Goal: Check status: Check status

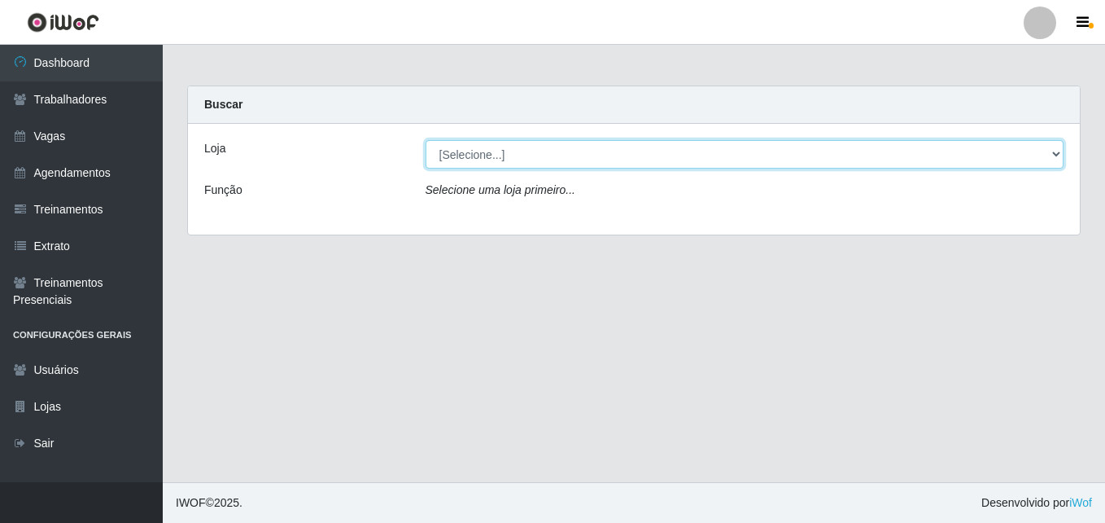
click at [624, 147] on select "[Selecione...] Bemais Supermercados - [GEOGRAPHIC_DATA]" at bounding box center [745, 154] width 639 height 28
select select "250"
click at [426, 140] on select "[Selecione...] Bemais Supermercados - [GEOGRAPHIC_DATA]" at bounding box center [745, 154] width 639 height 28
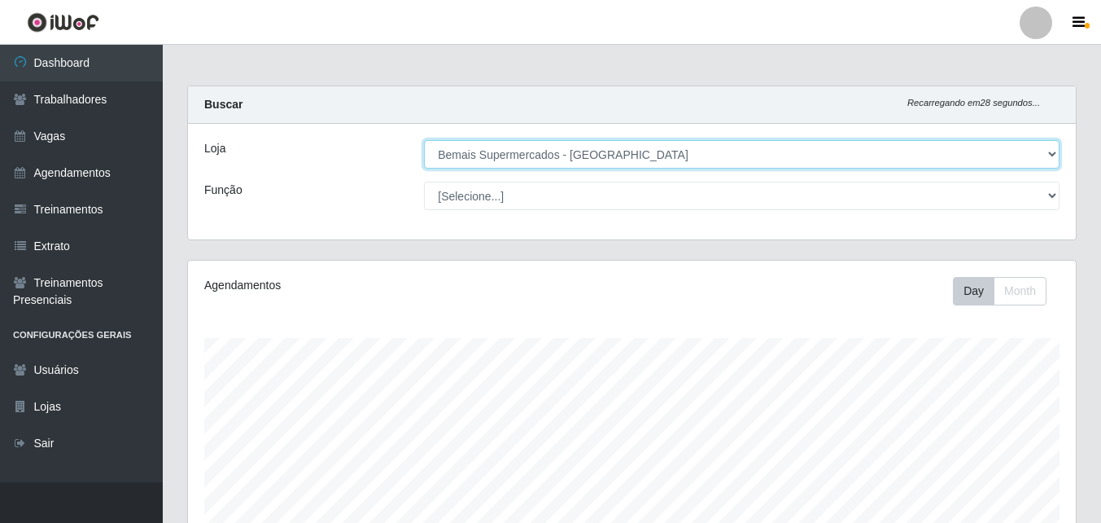
scroll to position [338, 888]
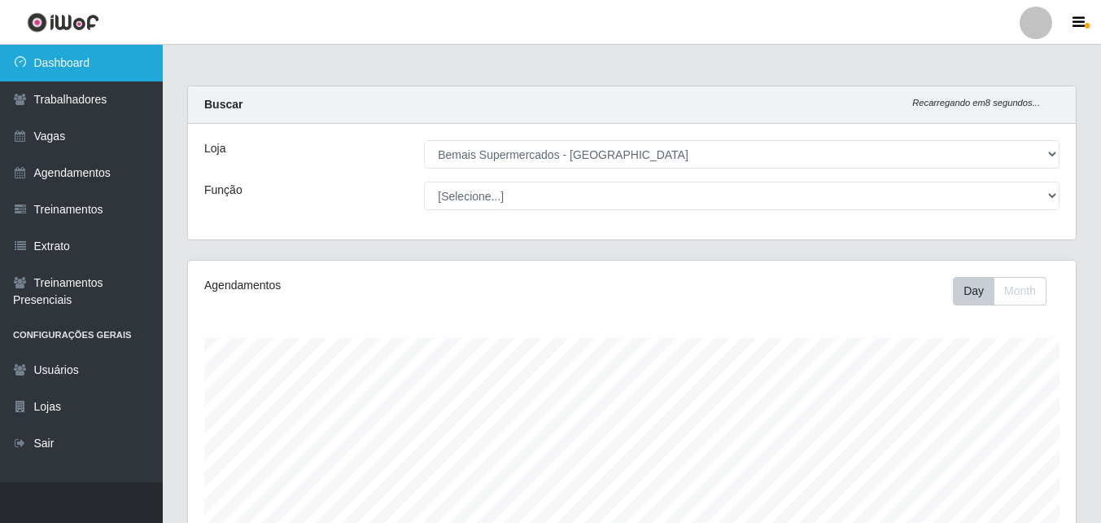
click at [107, 72] on link "Dashboard" at bounding box center [81, 63] width 163 height 37
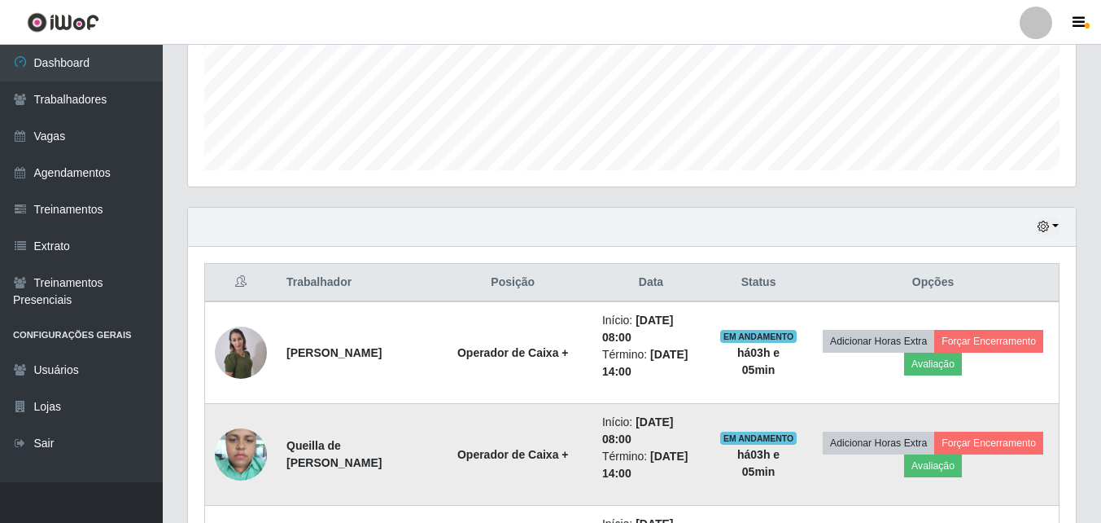
scroll to position [407, 0]
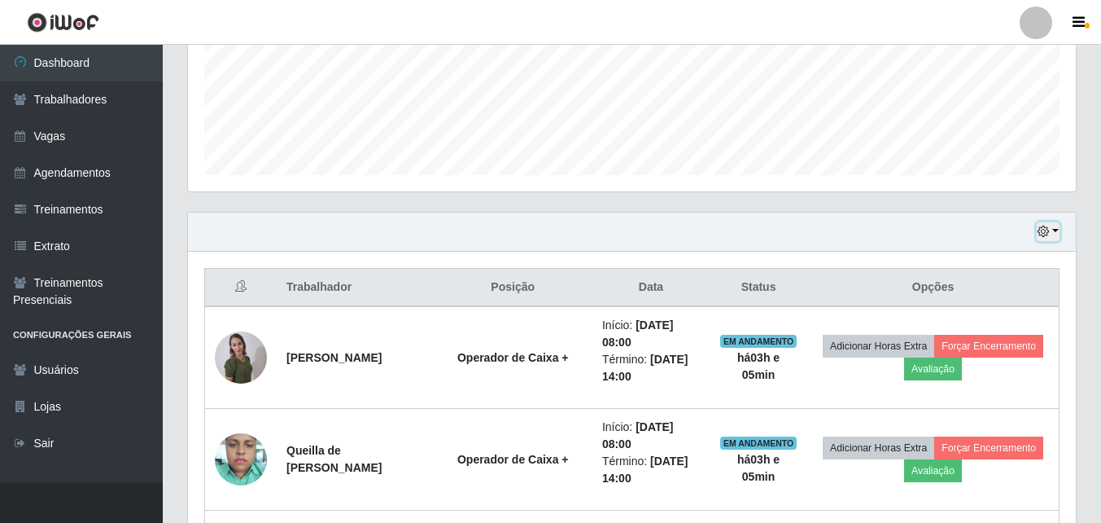
click at [1055, 230] on button "button" at bounding box center [1048, 231] width 23 height 19
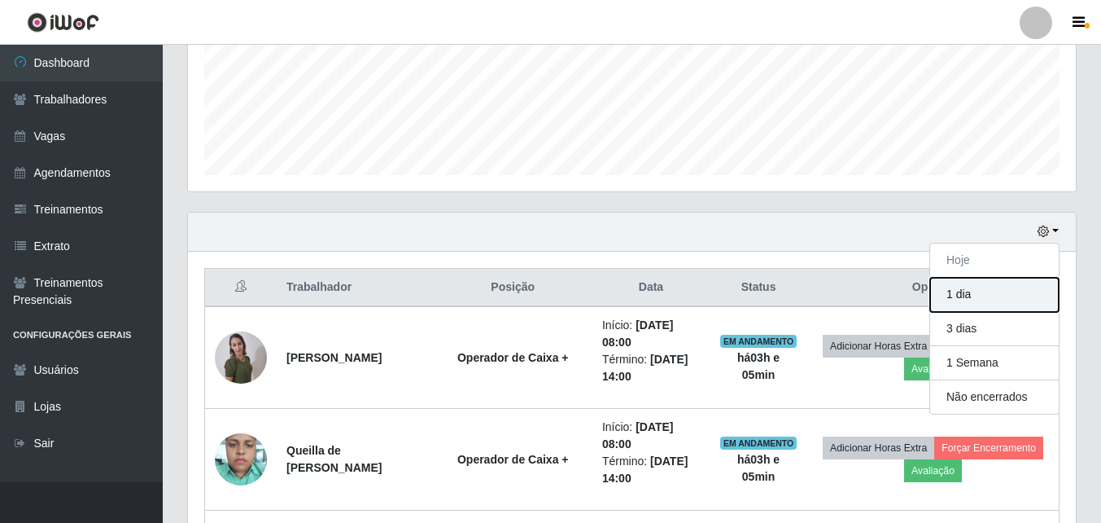
click at [987, 295] on button "1 dia" at bounding box center [994, 295] width 129 height 34
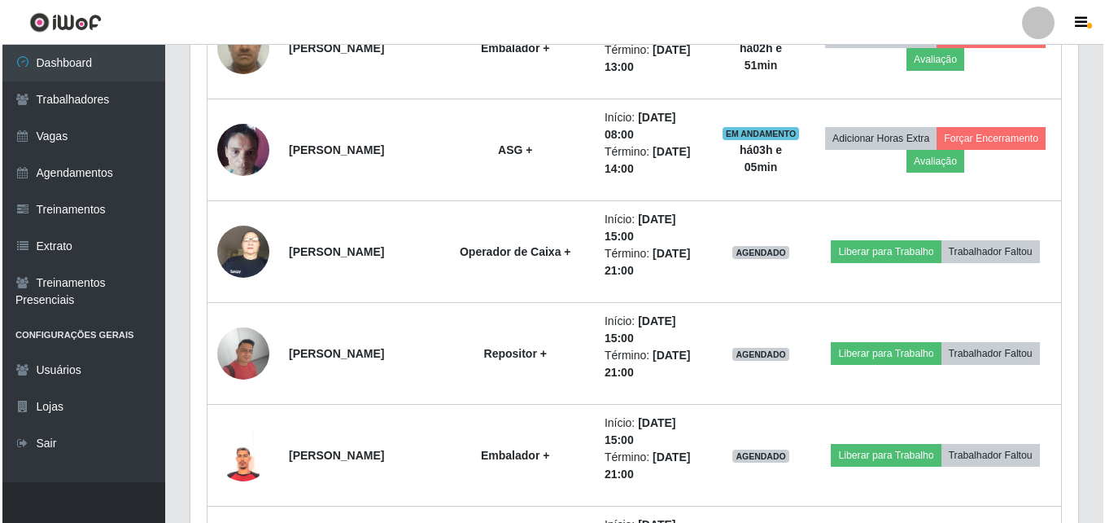
scroll to position [1221, 0]
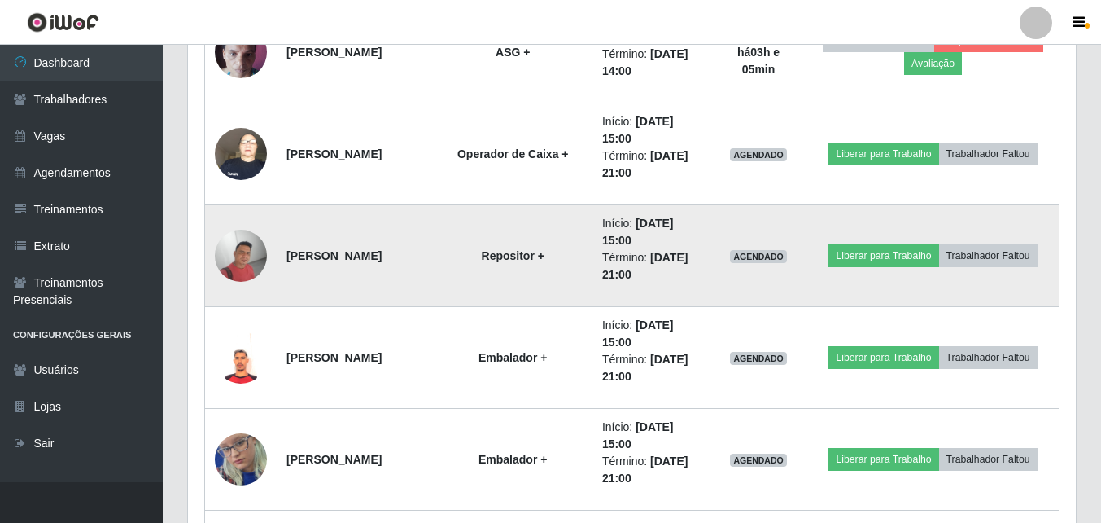
click at [233, 256] on img at bounding box center [241, 256] width 52 height 52
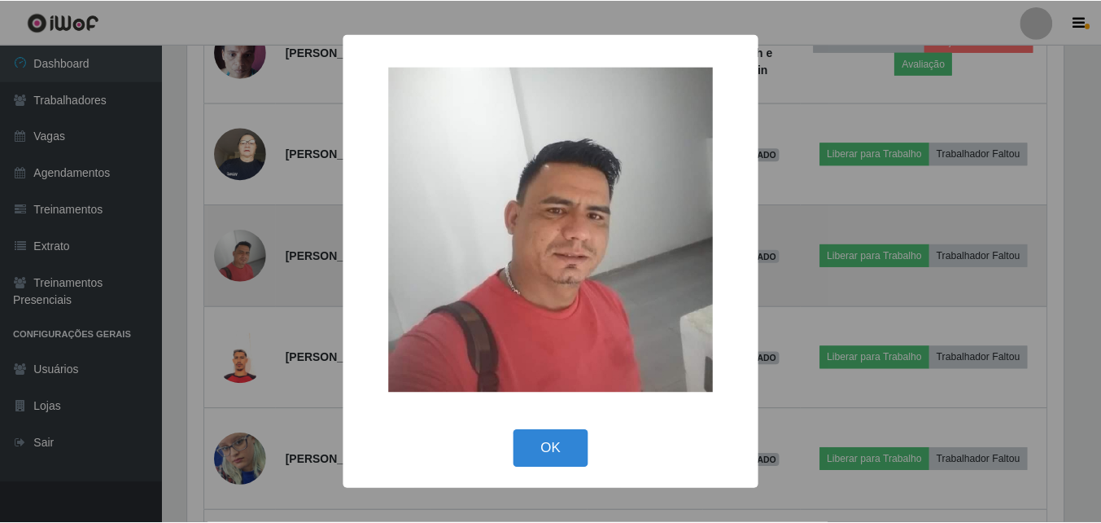
scroll to position [338, 880]
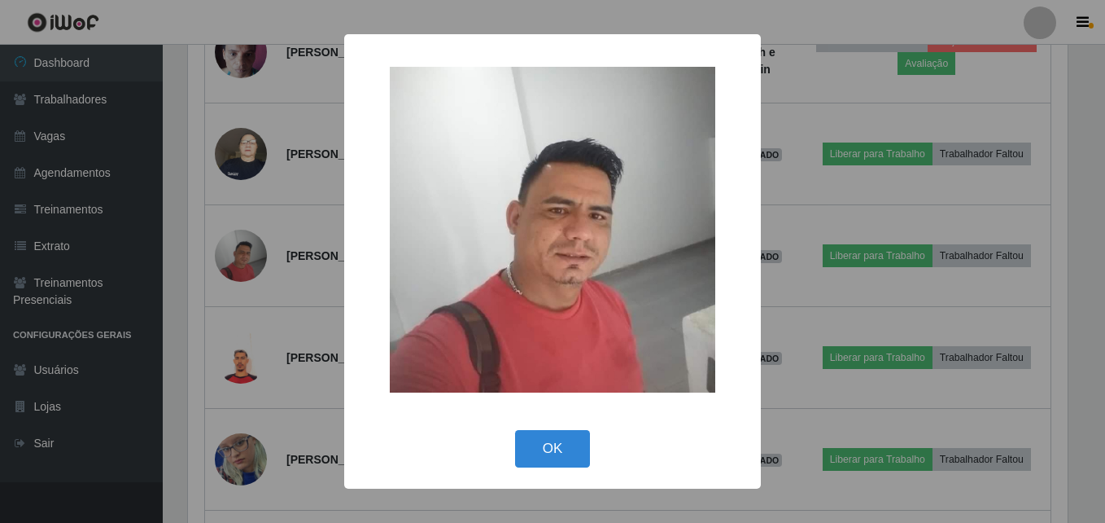
click at [313, 287] on div "× OK Cancel" at bounding box center [552, 261] width 1105 height 523
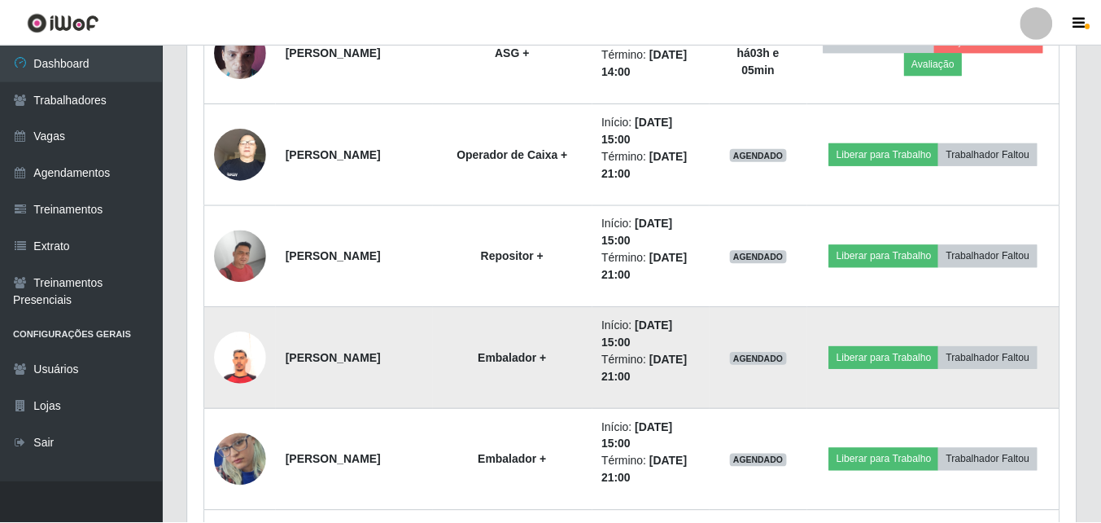
scroll to position [338, 888]
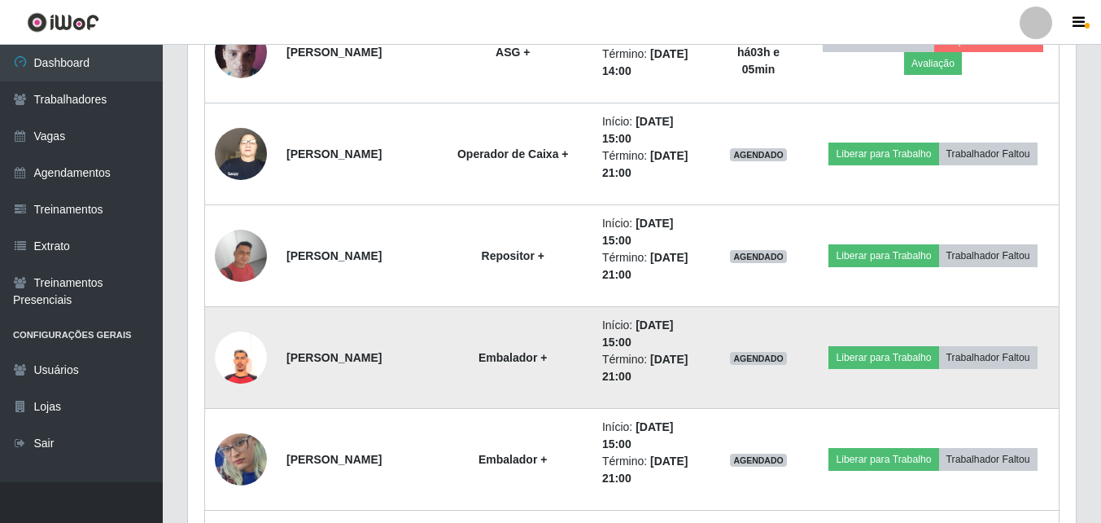
click at [245, 357] on img at bounding box center [241, 357] width 52 height 52
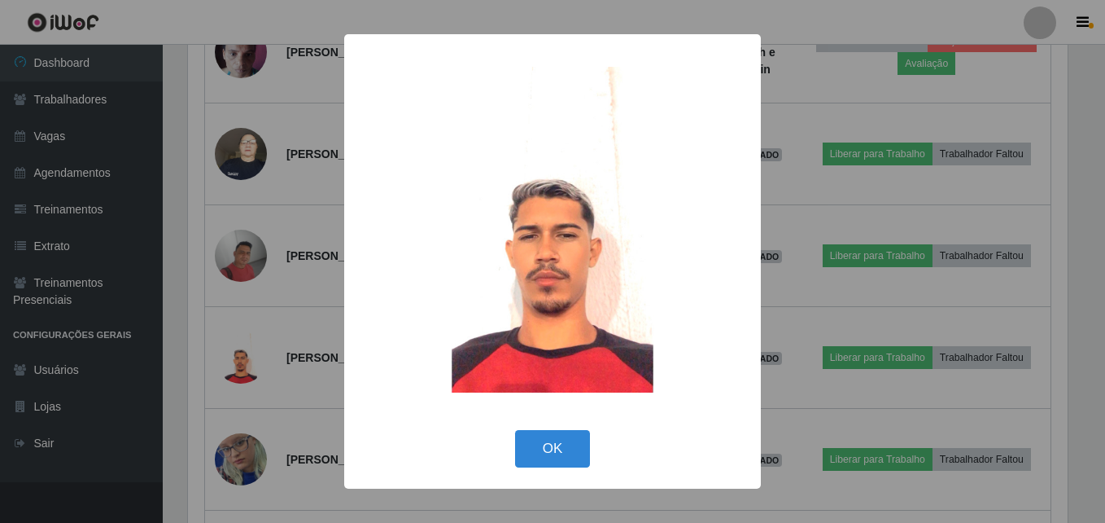
click at [246, 295] on div "× OK Cancel" at bounding box center [552, 261] width 1105 height 523
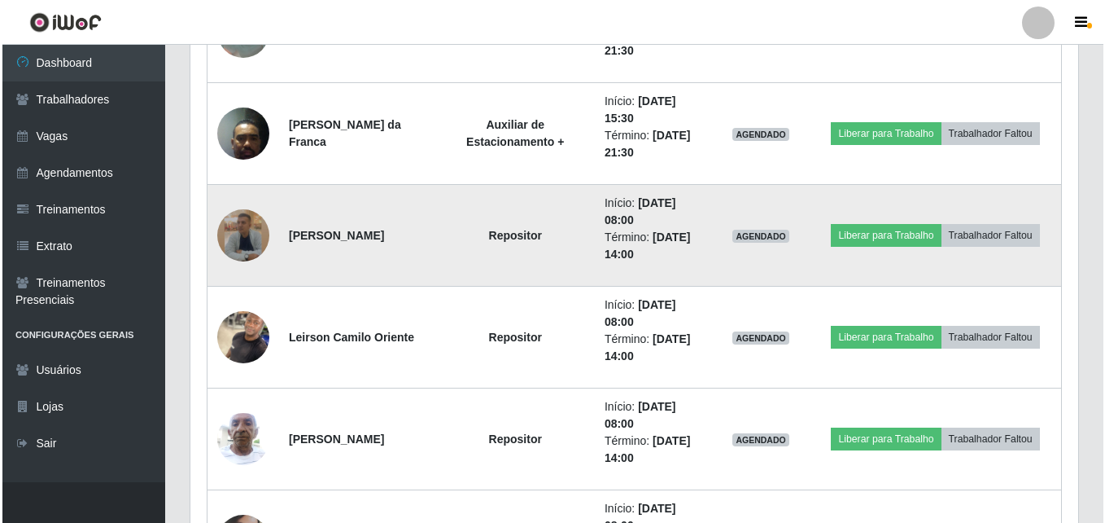
scroll to position [2035, 0]
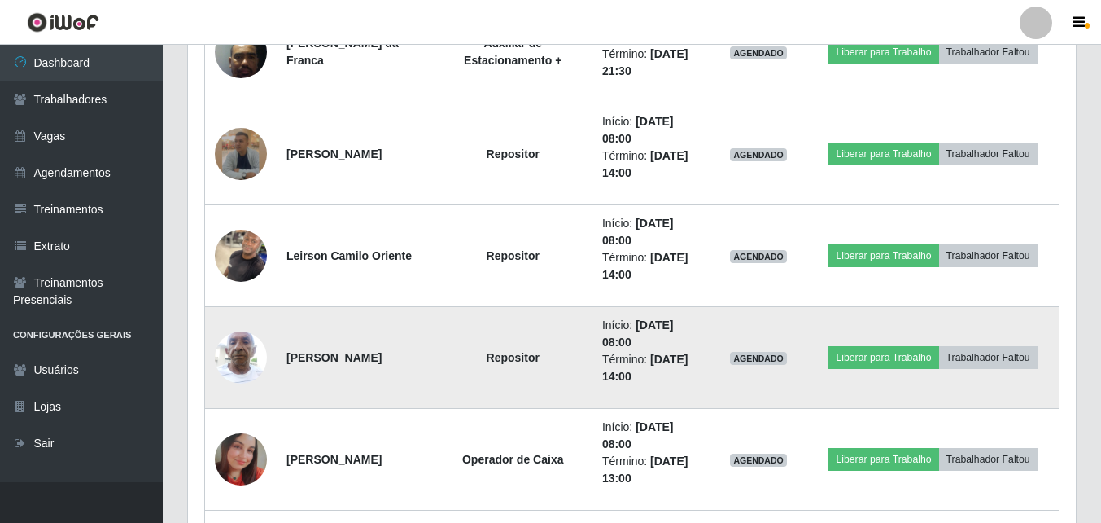
click at [245, 351] on img at bounding box center [241, 356] width 52 height 69
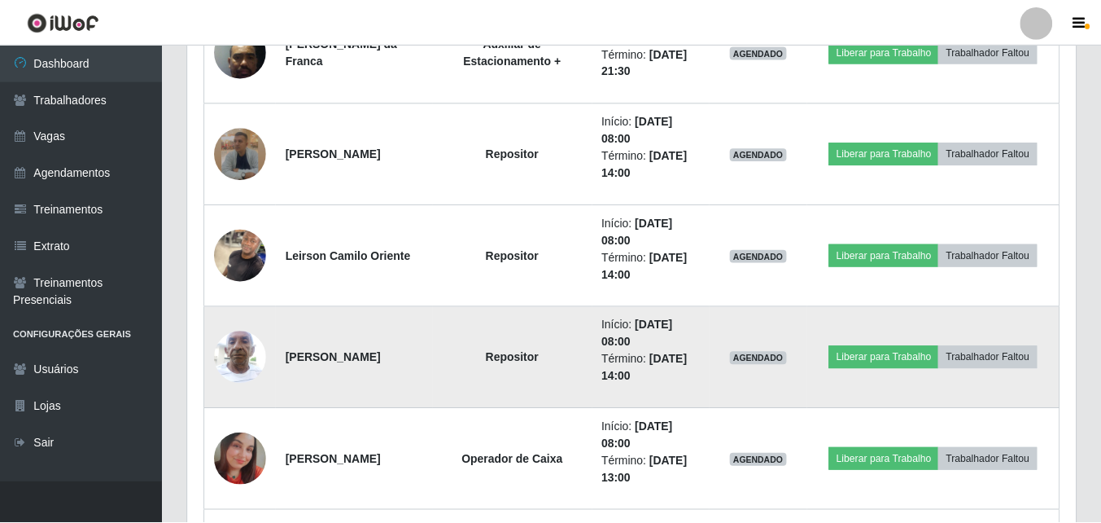
scroll to position [338, 880]
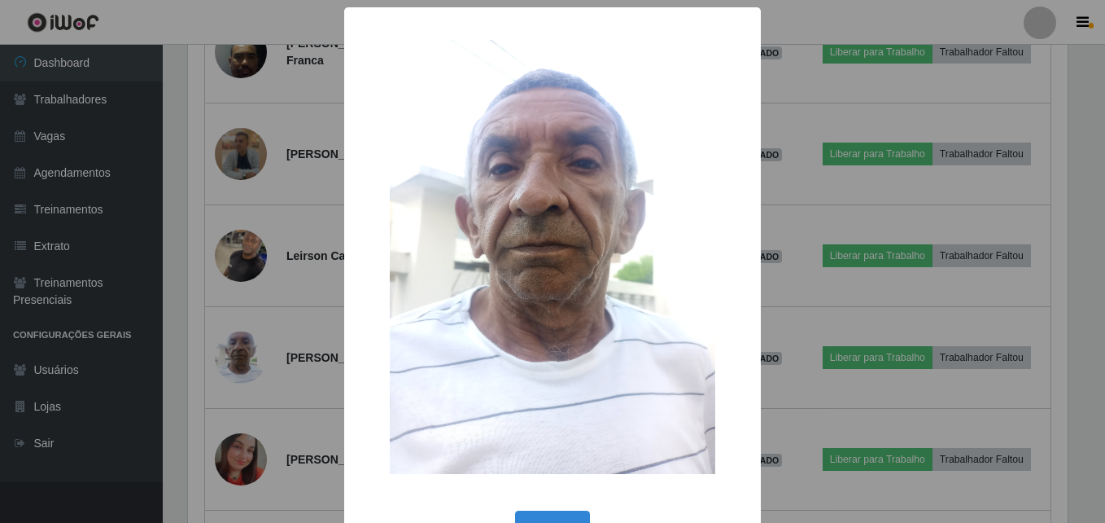
click at [244, 351] on div "× OK Cancel" at bounding box center [552, 261] width 1105 height 523
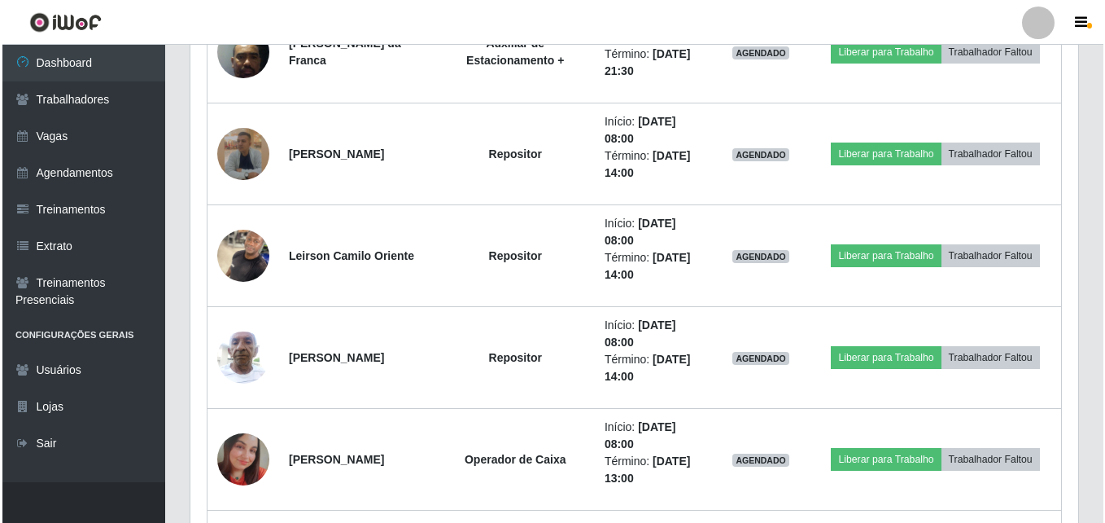
scroll to position [338, 888]
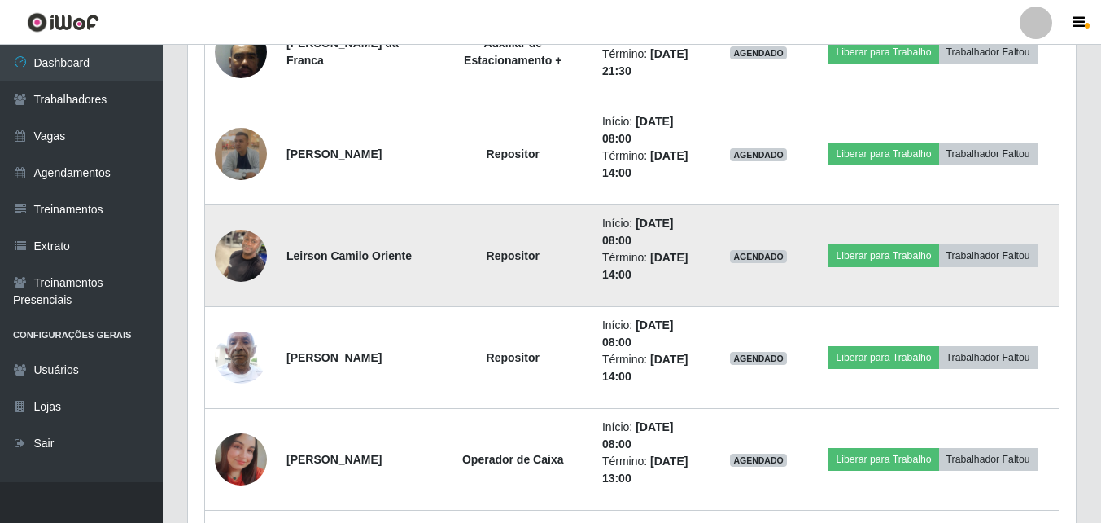
click at [250, 252] on img at bounding box center [241, 255] width 52 height 69
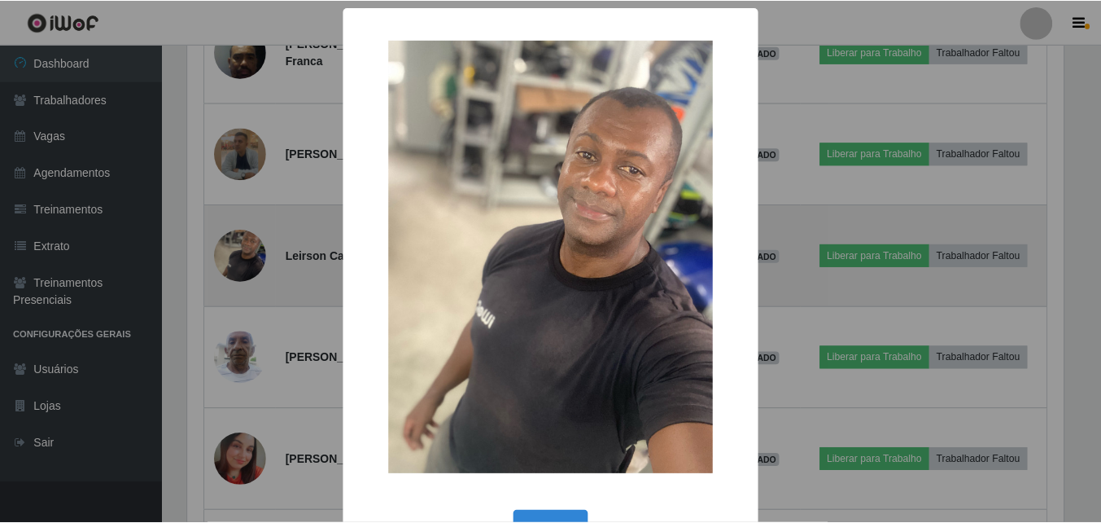
scroll to position [338, 880]
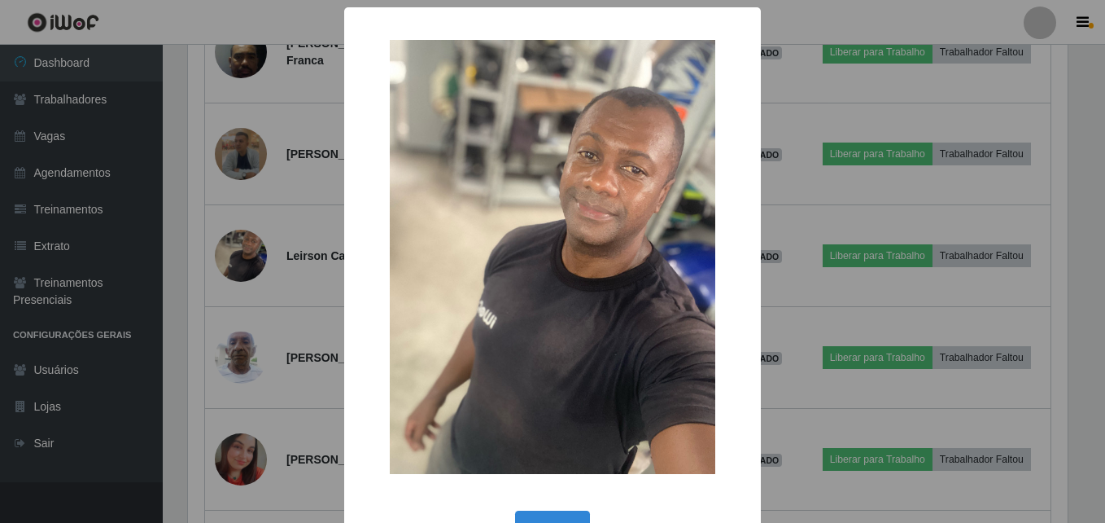
click at [306, 293] on div "× OK Cancel" at bounding box center [552, 261] width 1105 height 523
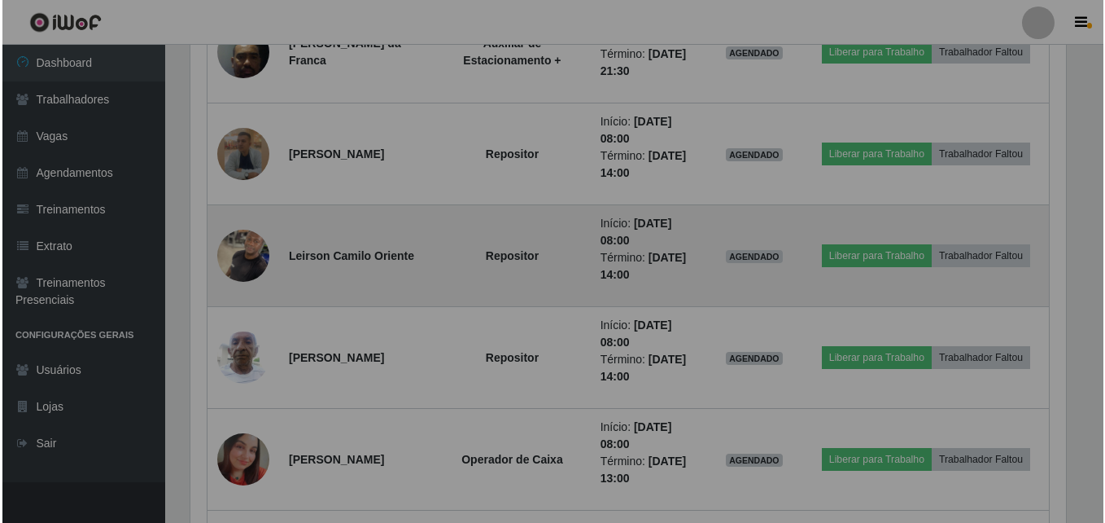
scroll to position [338, 888]
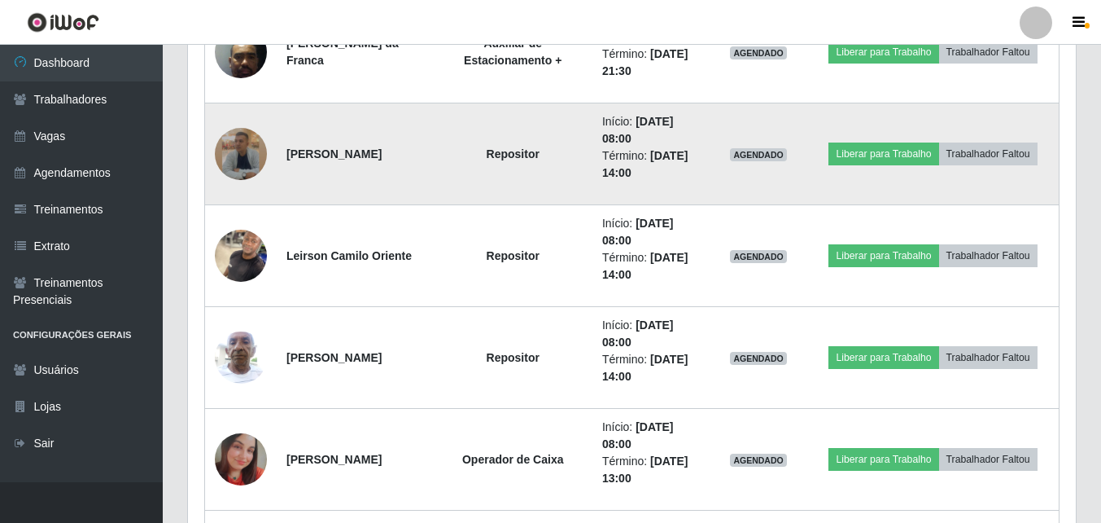
click at [249, 155] on img at bounding box center [241, 154] width 52 height 52
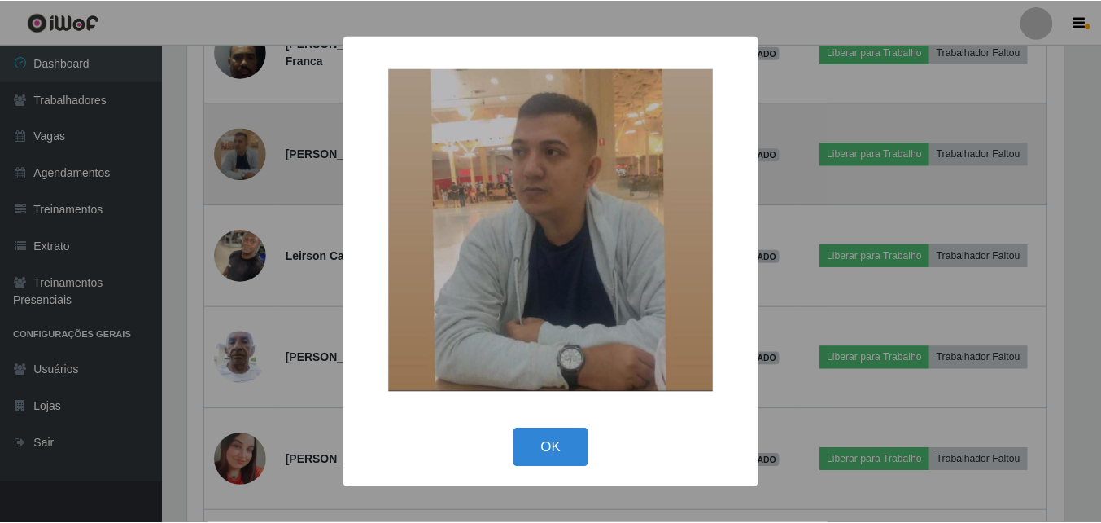
scroll to position [338, 880]
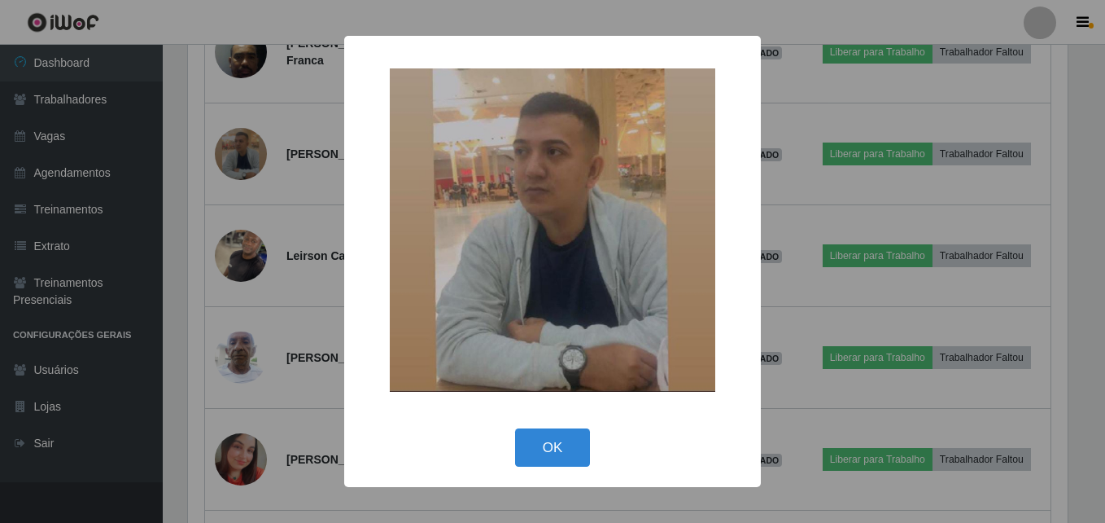
click at [302, 208] on div "× OK Cancel" at bounding box center [552, 261] width 1105 height 523
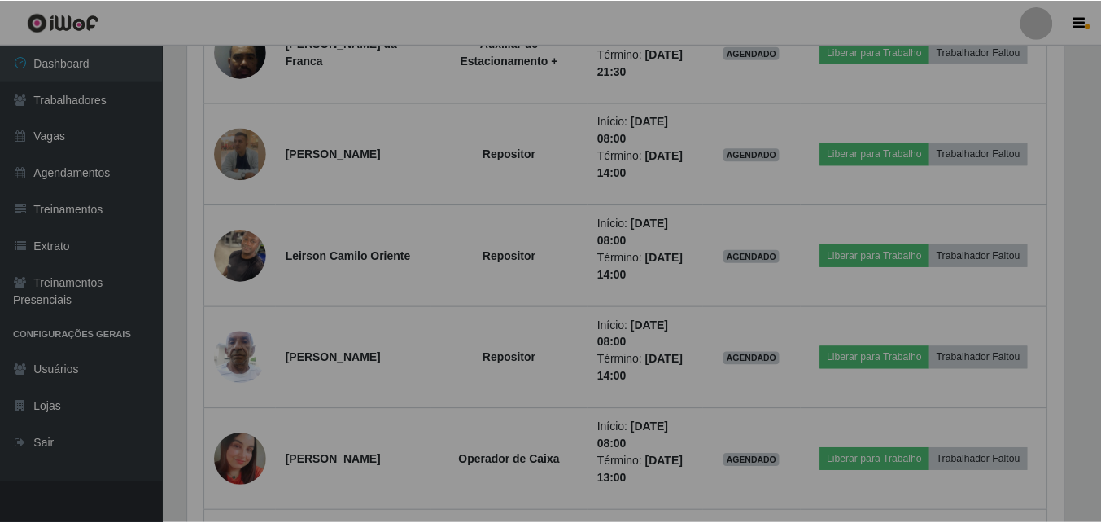
scroll to position [338, 888]
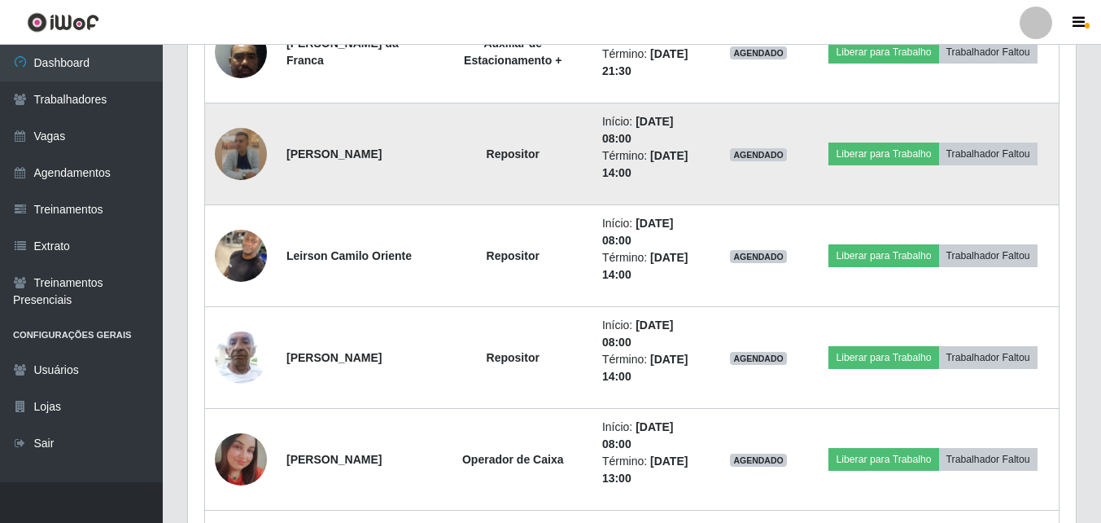
click at [230, 143] on img at bounding box center [241, 154] width 52 height 52
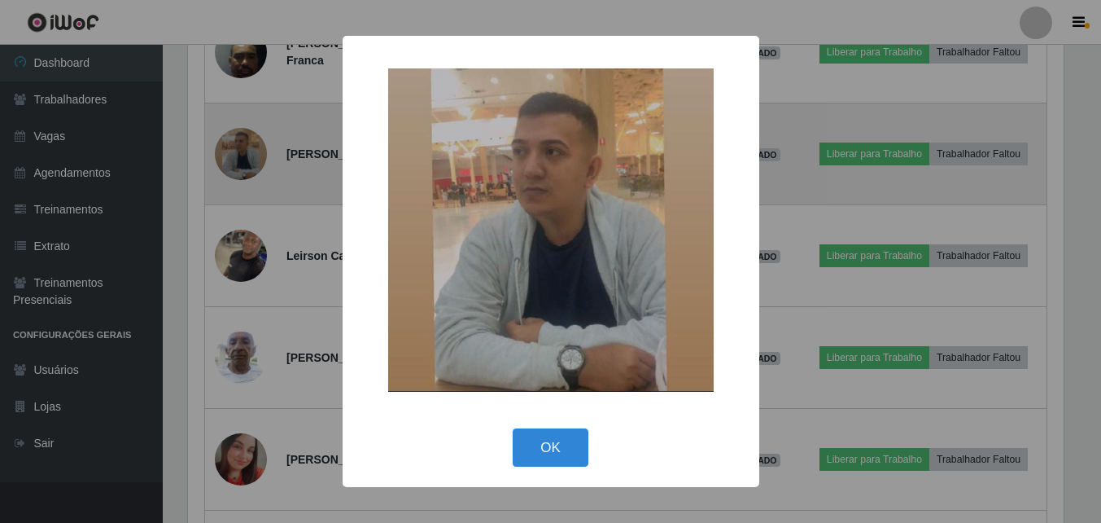
scroll to position [0, 0]
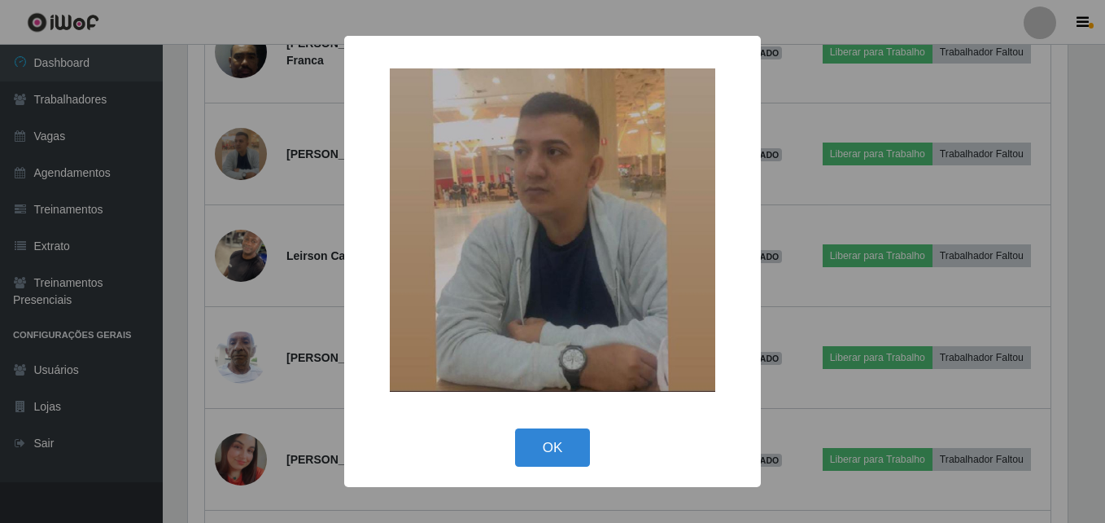
click at [311, 212] on div "× OK Cancel" at bounding box center [552, 261] width 1105 height 523
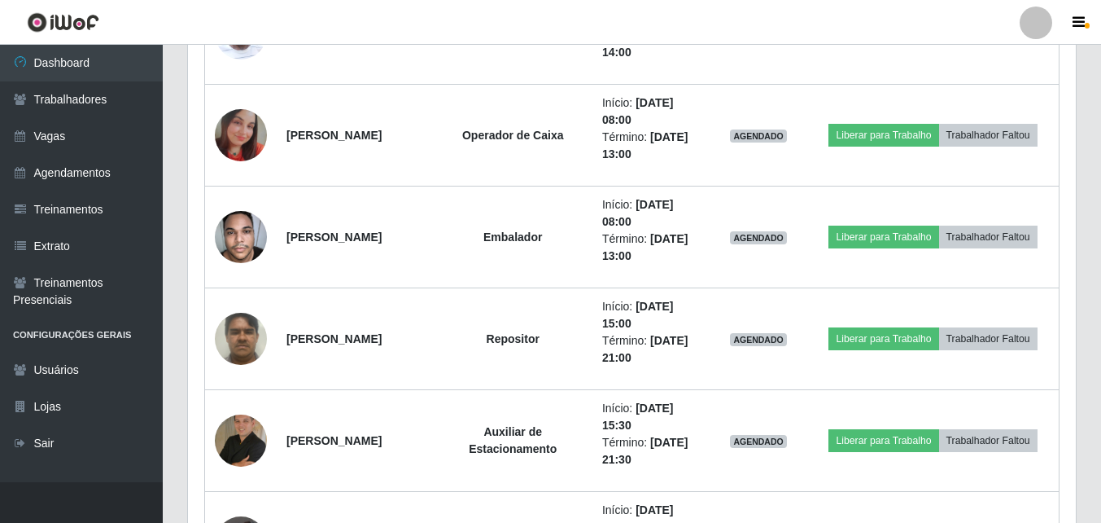
scroll to position [2361, 0]
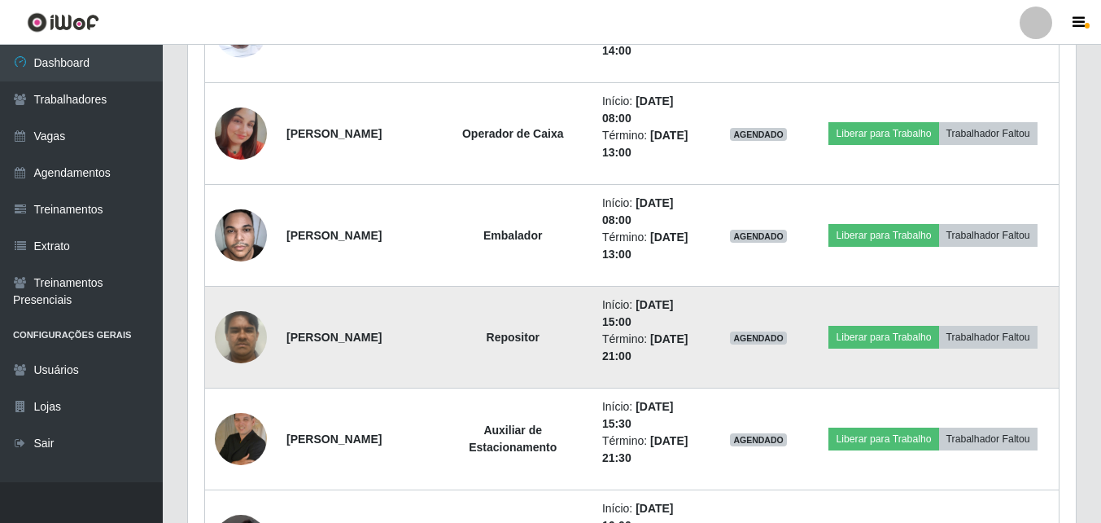
click at [246, 331] on img at bounding box center [241, 336] width 52 height 69
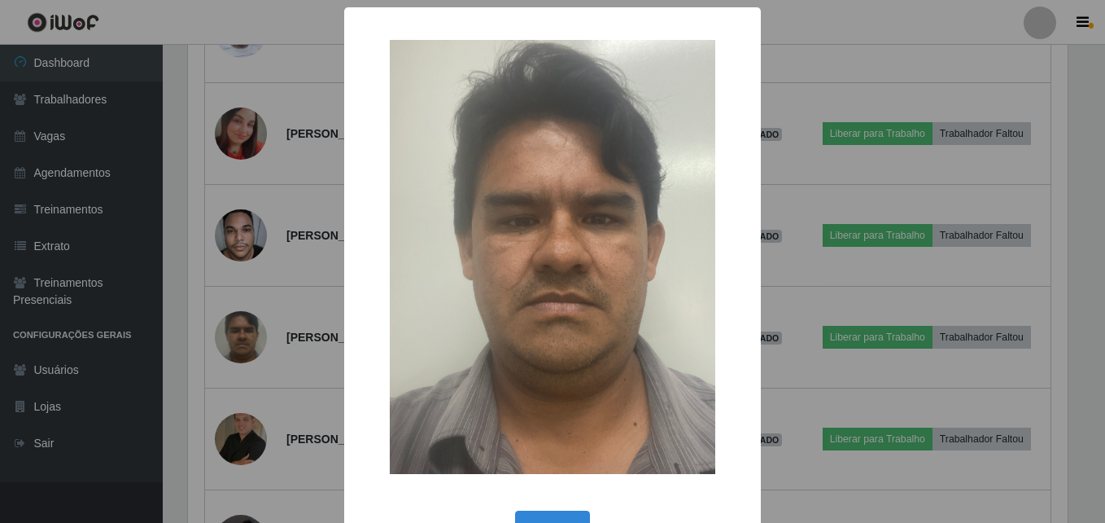
click at [558, 300] on img at bounding box center [553, 257] width 326 height 434
click at [271, 291] on div "× OK Cancel" at bounding box center [552, 261] width 1105 height 523
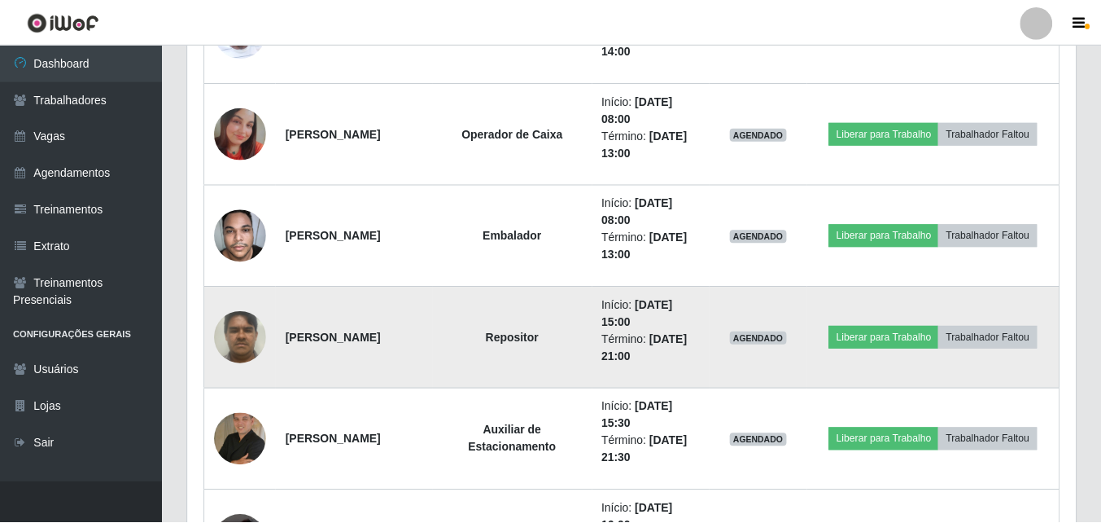
scroll to position [813678, 813128]
